Goal: Information Seeking & Learning: Learn about a topic

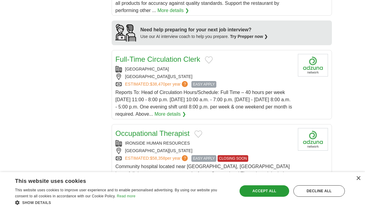
scroll to position [601, 0]
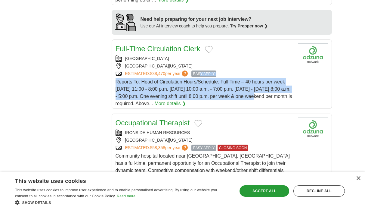
drag, startPoint x: 204, startPoint y: 67, endPoint x: 223, endPoint y: 90, distance: 29.5
click at [223, 90] on div "Full-Time Circulation Clerk SALINA PUBLIC LIBRARY SALINA, KANSAS, 67401 ESTIMAT…" at bounding box center [203, 75] width 177 height 64
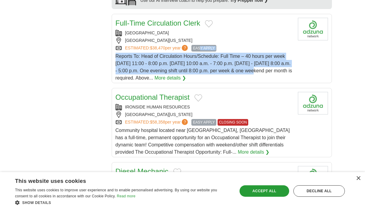
scroll to position [661, 0]
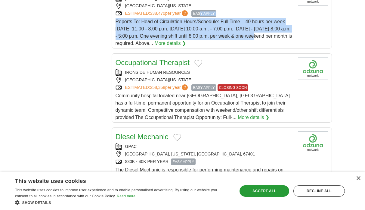
click at [238, 114] on link "More details ❯" at bounding box center [254, 117] width 32 height 7
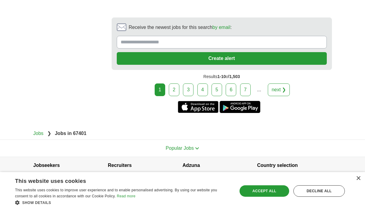
scroll to position [1210, 0]
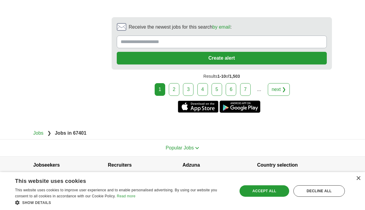
click at [278, 84] on link "next ❯" at bounding box center [279, 89] width 22 height 13
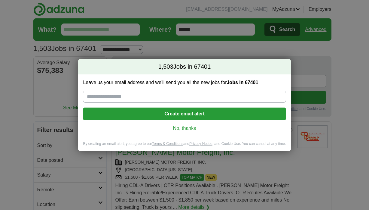
click at [184, 127] on link "No, thanks" at bounding box center [184, 128] width 193 height 7
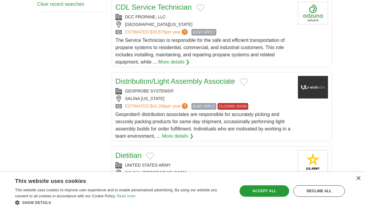
scroll to position [391, 0]
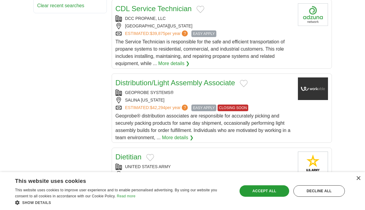
click at [189, 84] on link "Distribution/Light Assembly Associate" at bounding box center [175, 82] width 120 height 8
